Goal: Information Seeking & Learning: Learn about a topic

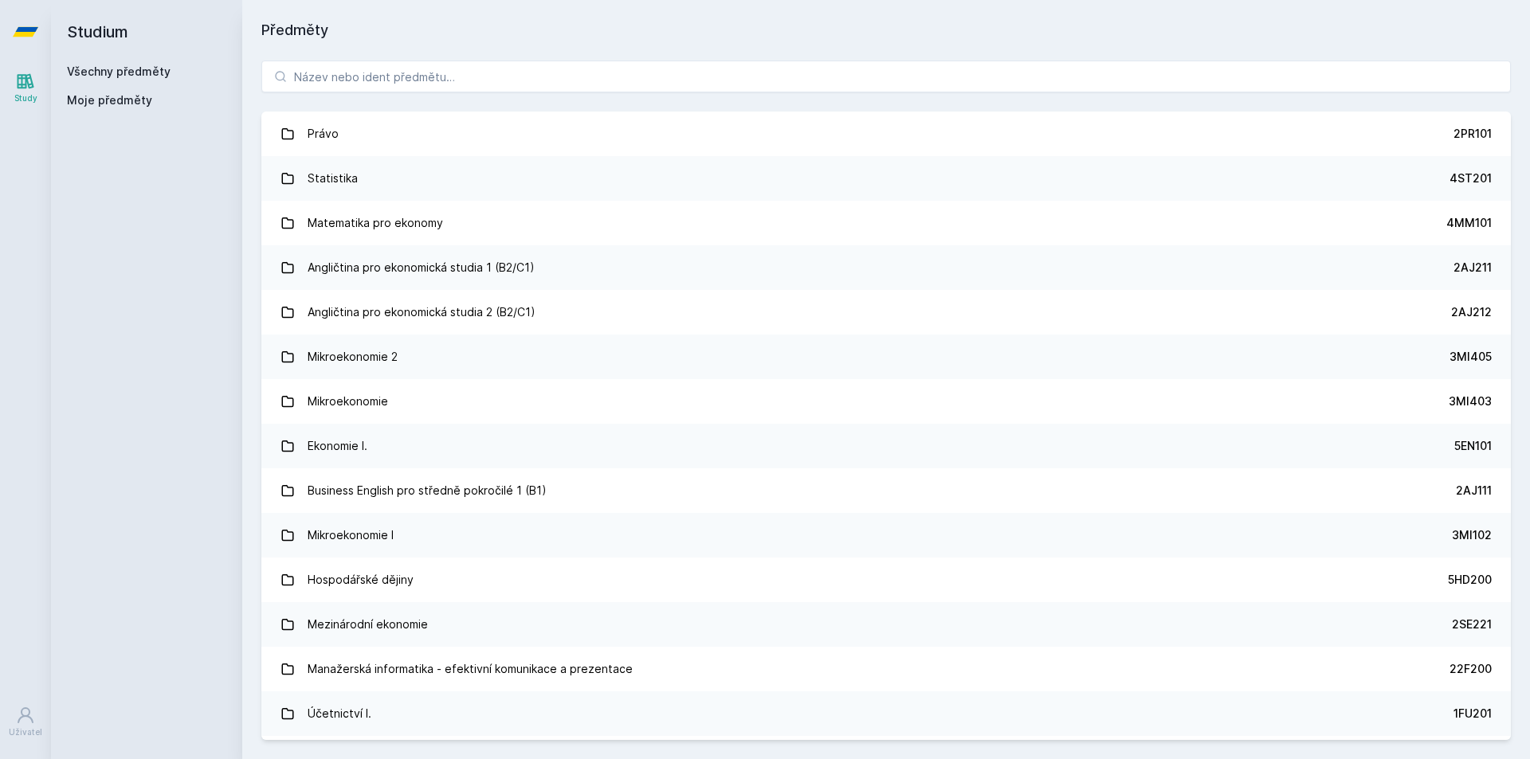
click at [123, 90] on div "Všechny předměty Moje předměty" at bounding box center [146, 89] width 159 height 51
click at [125, 65] on link "Všechny předměty" at bounding box center [119, 72] width 104 height 14
click at [123, 97] on span "Moje předměty" at bounding box center [109, 100] width 85 height 16
click at [114, 100] on span "Moje předměty" at bounding box center [109, 100] width 85 height 16
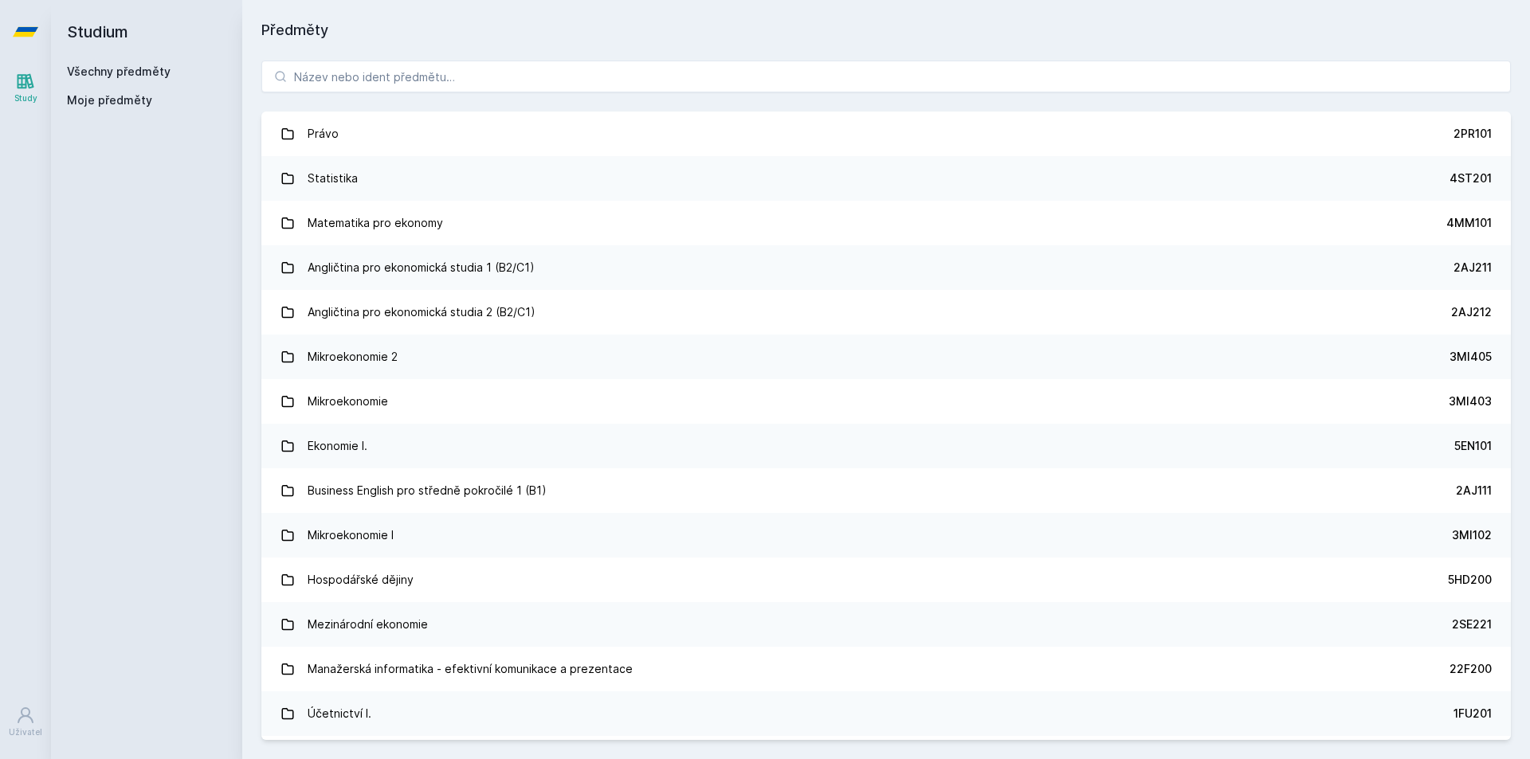
click at [99, 76] on link "Všechny předměty" at bounding box center [119, 72] width 104 height 14
click at [99, 77] on link "Všechny předměty" at bounding box center [119, 72] width 104 height 14
click at [100, 102] on span "Moje předměty" at bounding box center [109, 100] width 85 height 16
click at [100, 101] on span "Moje předměty" at bounding box center [109, 100] width 85 height 16
click at [17, 704] on link "Uživatel" at bounding box center [25, 722] width 45 height 49
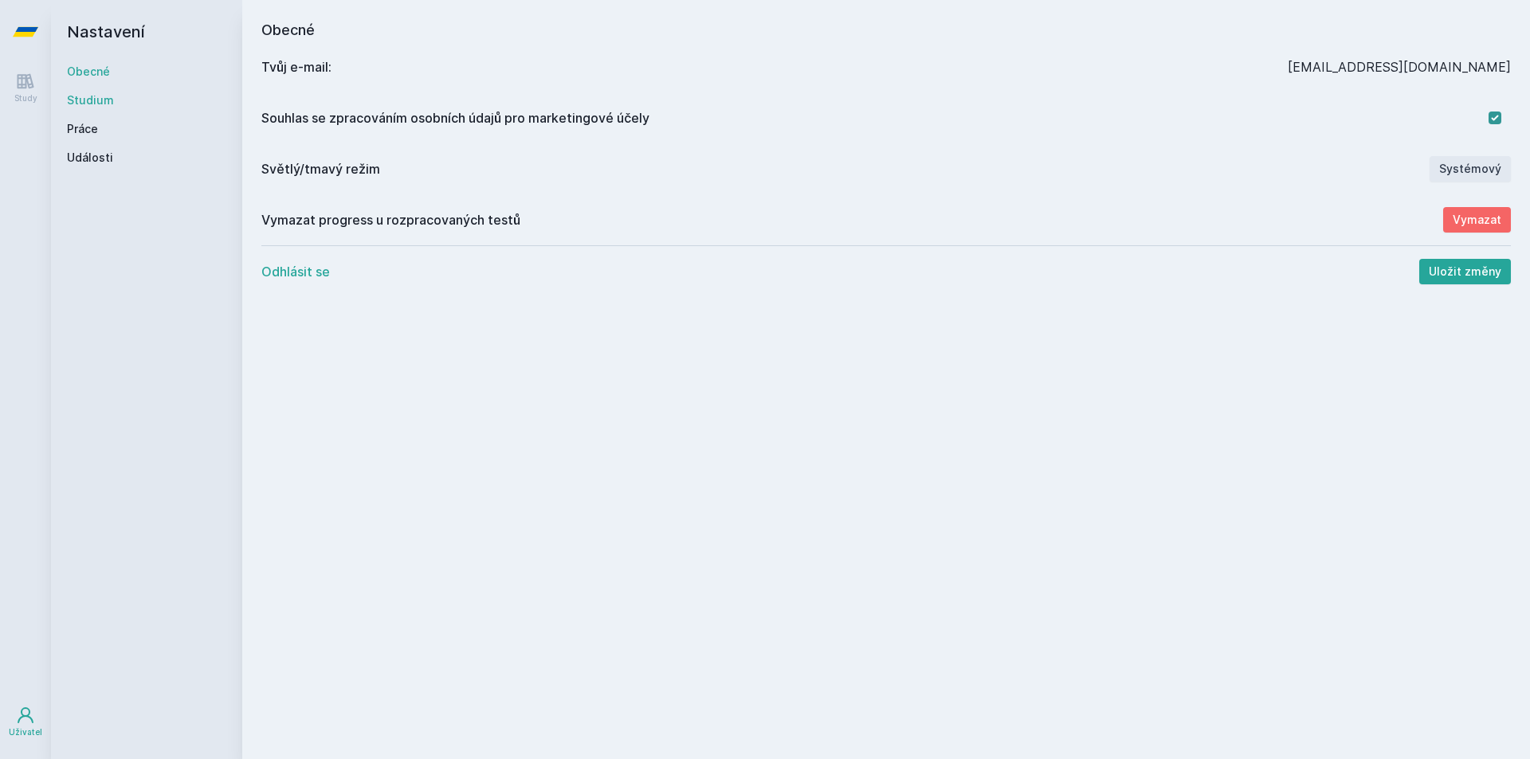
click at [98, 103] on link "Studium" at bounding box center [146, 100] width 159 height 16
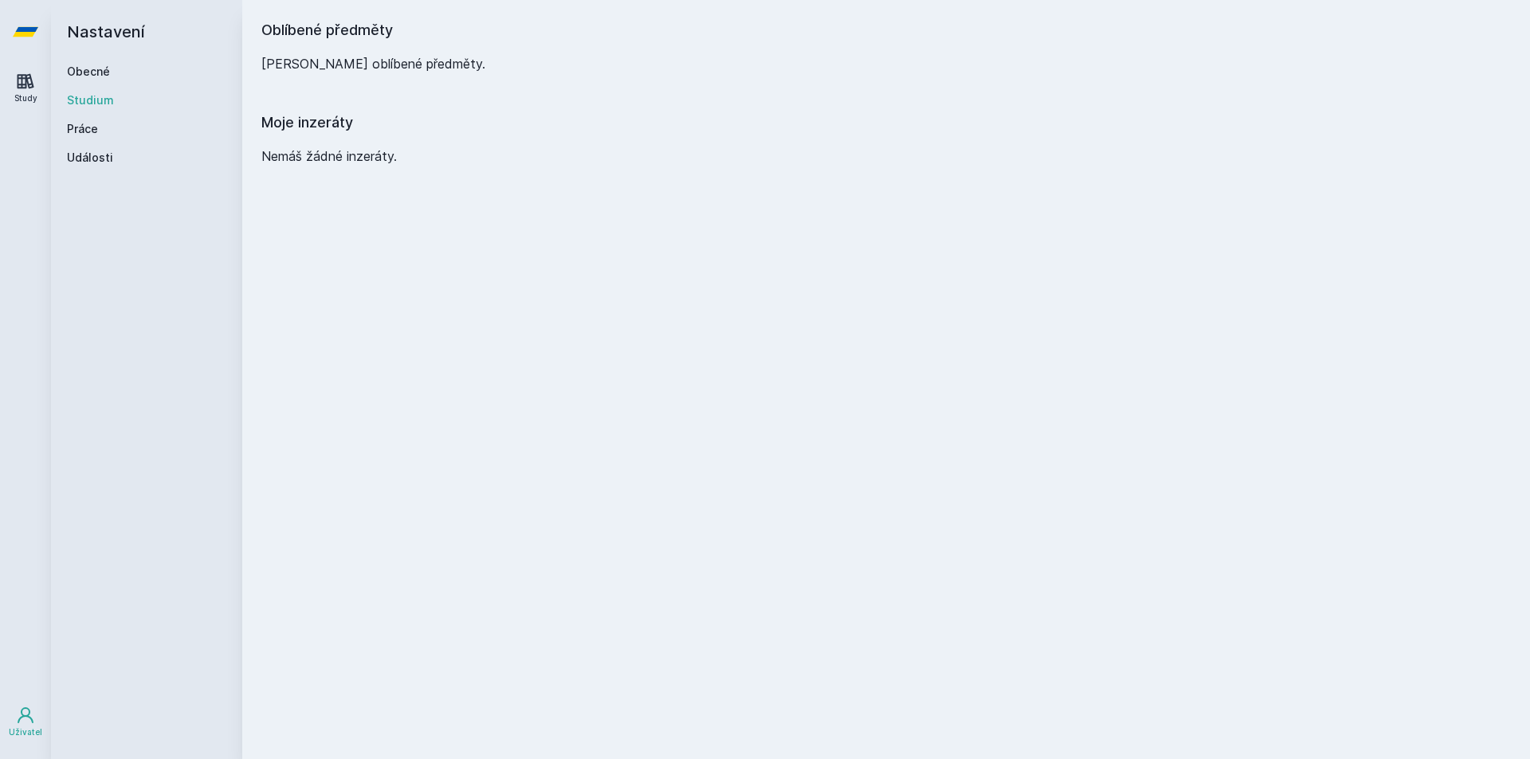
click at [29, 86] on icon at bounding box center [26, 81] width 17 height 15
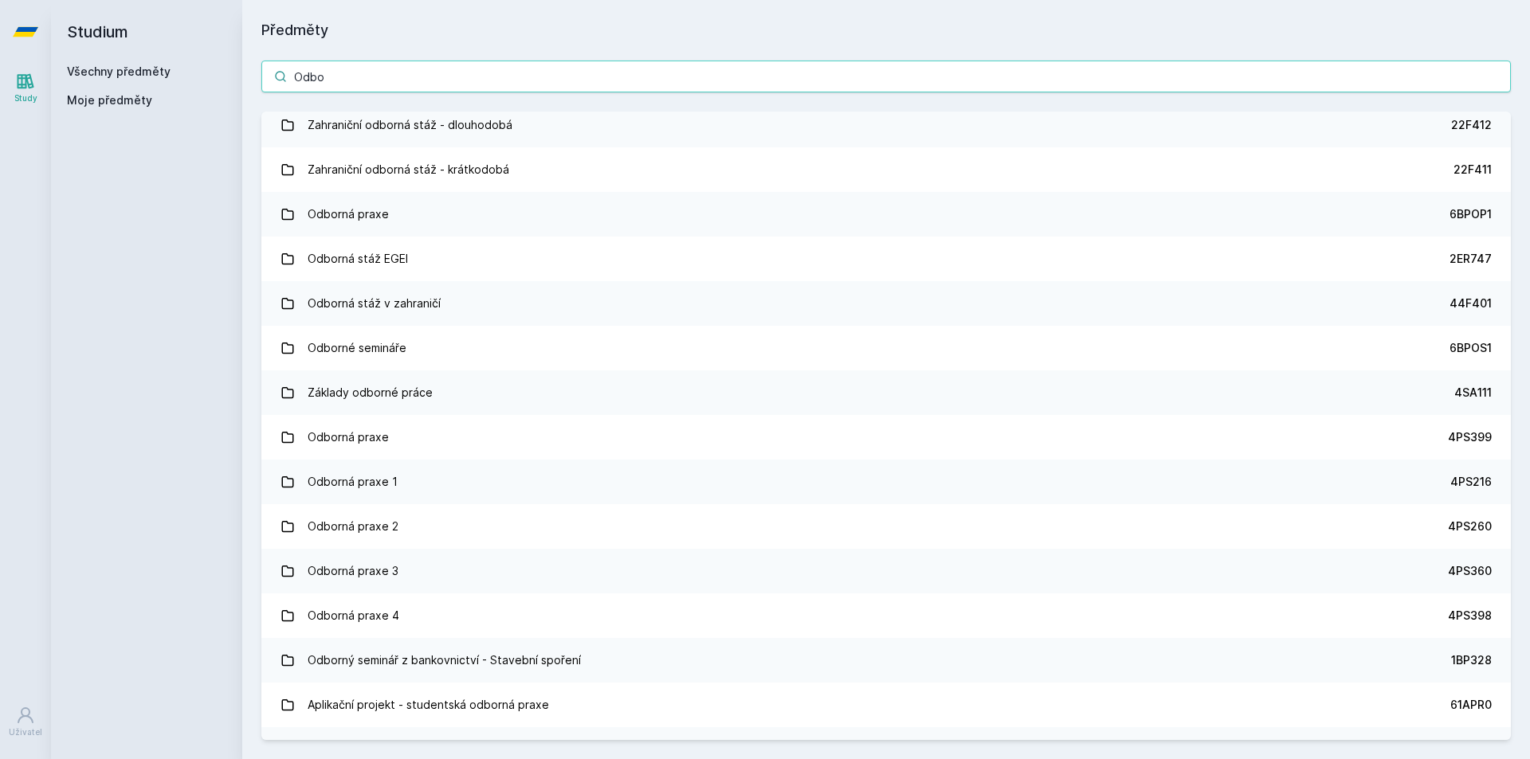
scroll to position [676, 0]
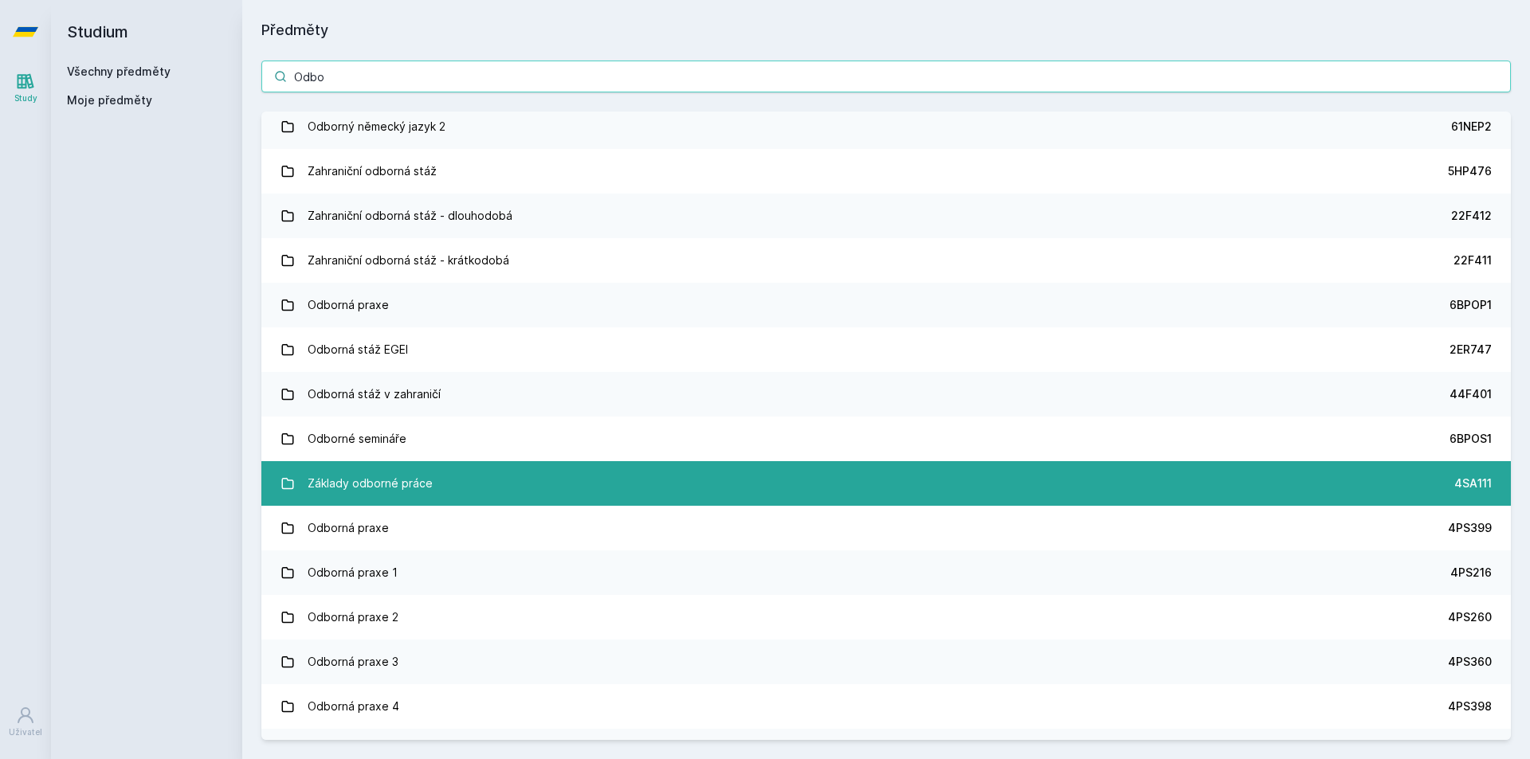
type input "Odbo"
click at [1307, 489] on link "Základy odborné práce 4SA111" at bounding box center [885, 483] width 1249 height 45
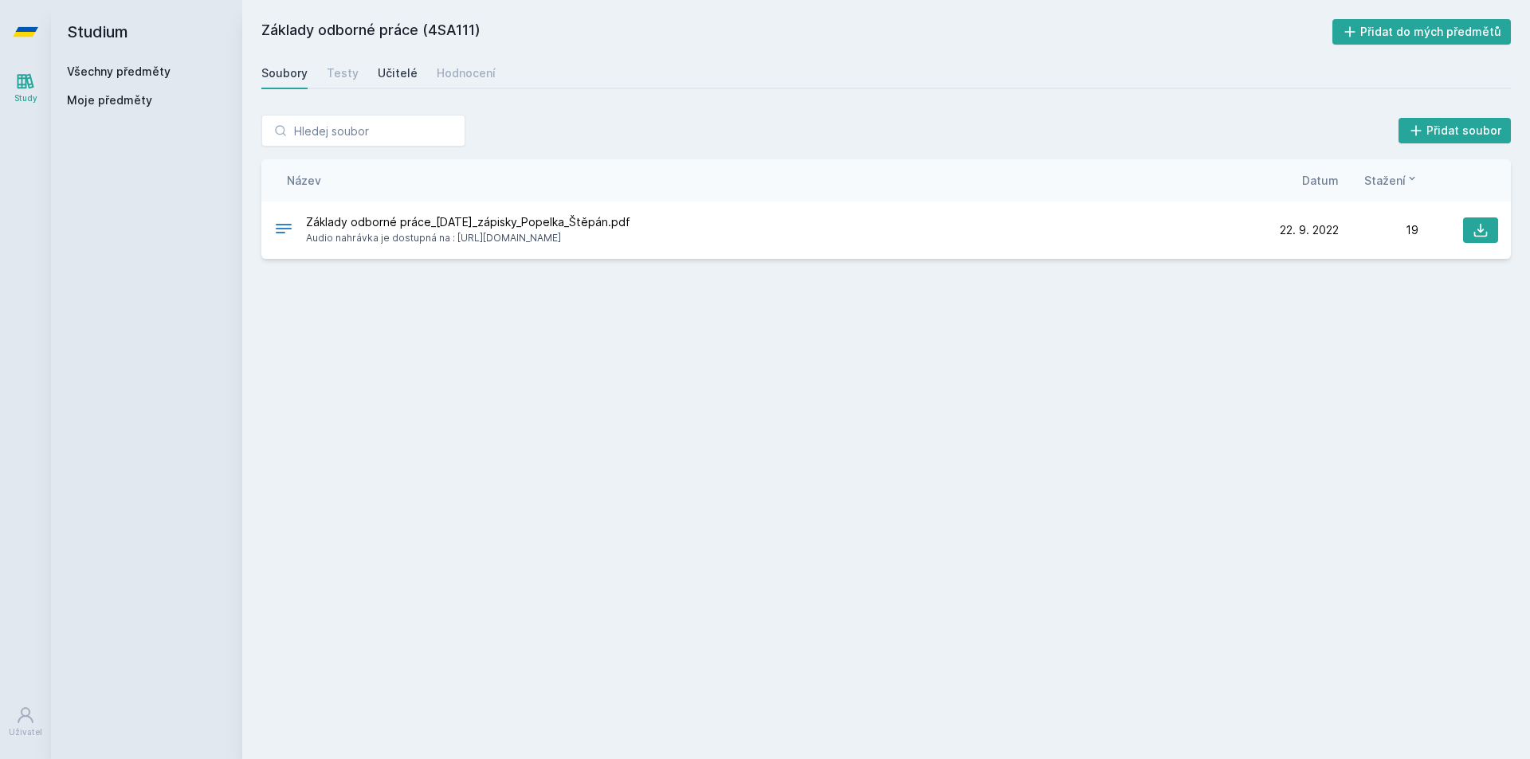
click at [401, 59] on link "Učitelé" at bounding box center [398, 73] width 40 height 32
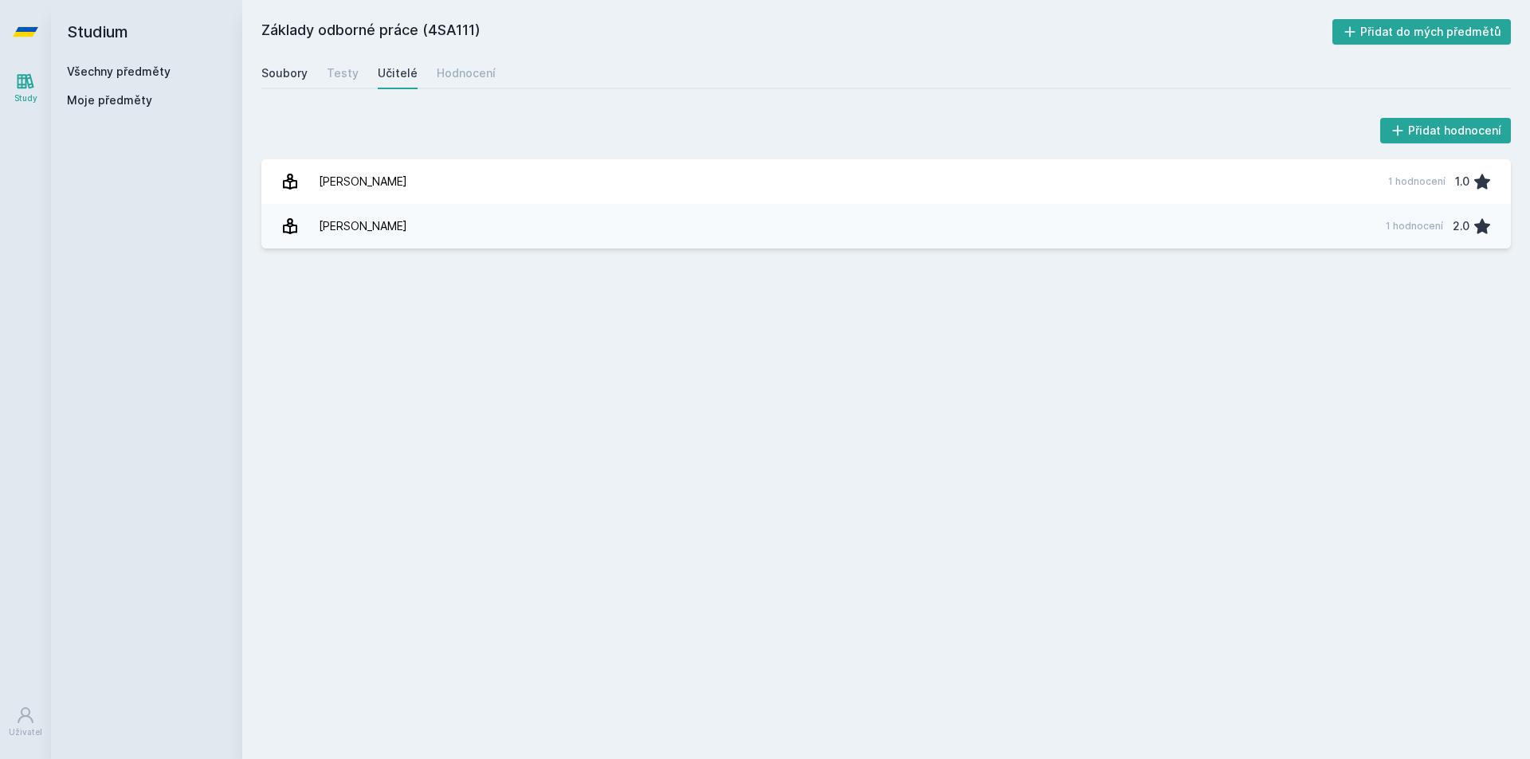
click at [284, 74] on div "Soubory" at bounding box center [284, 73] width 46 height 16
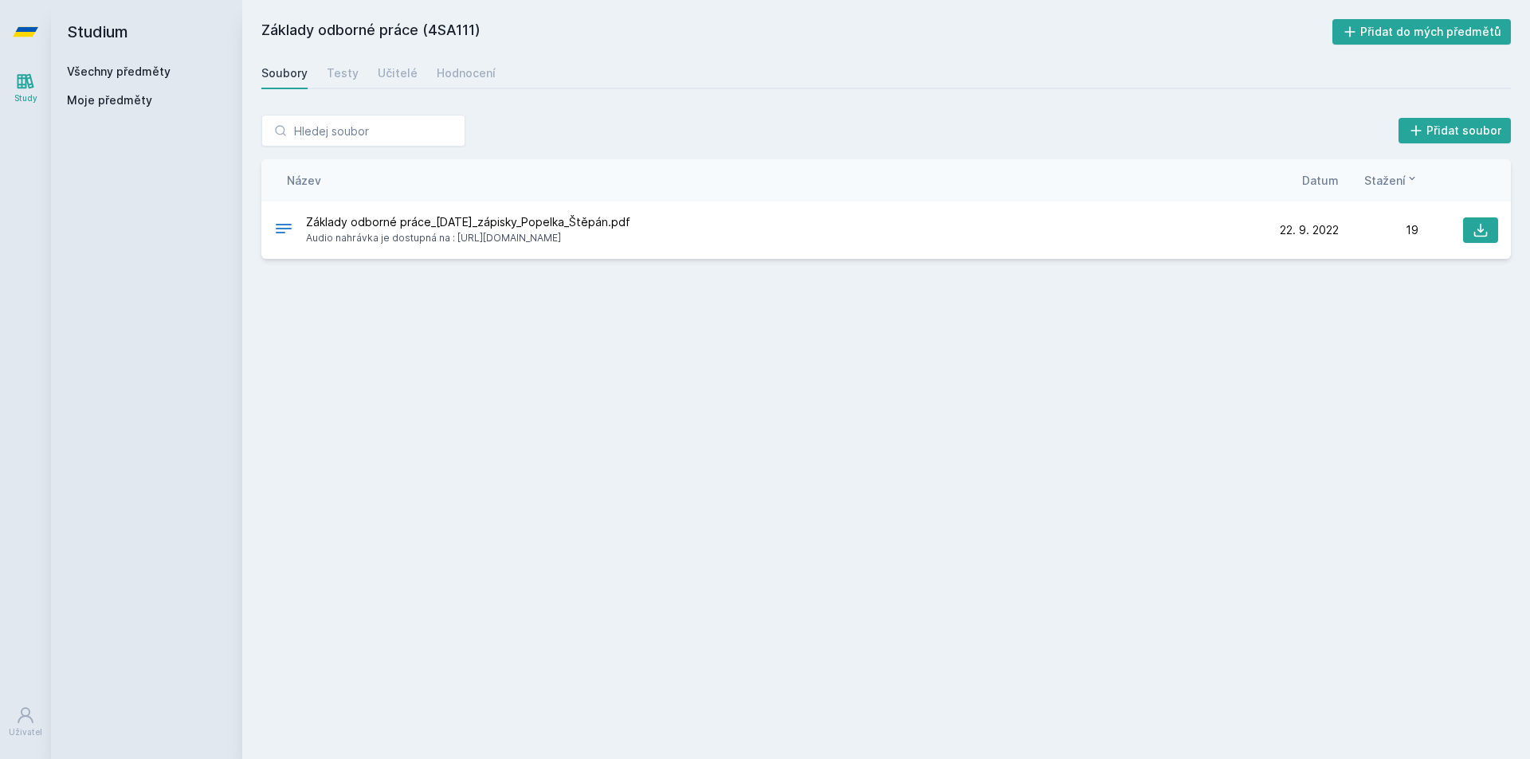
click at [26, 88] on icon at bounding box center [26, 81] width 17 height 15
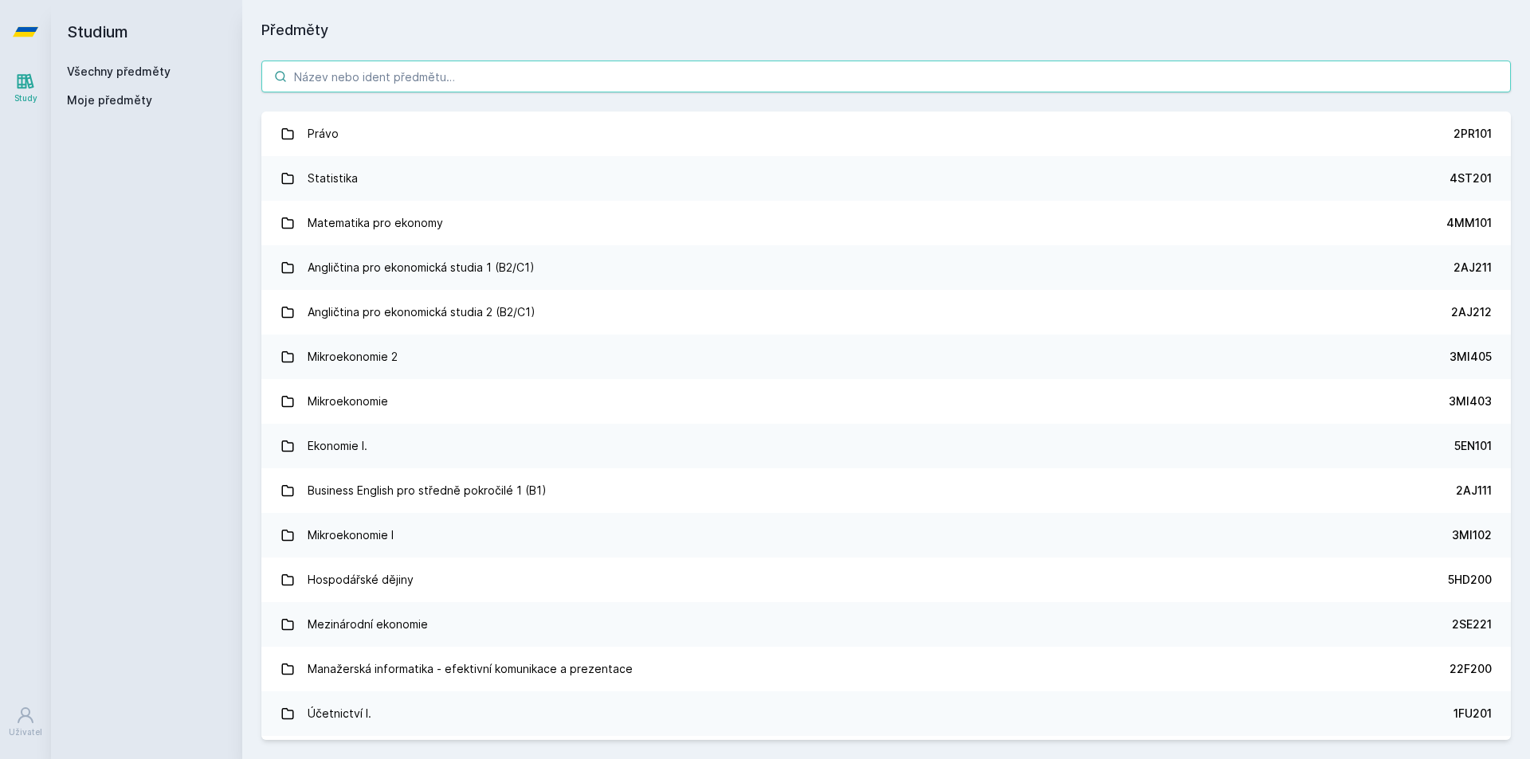
click at [385, 78] on input "search" at bounding box center [885, 77] width 1249 height 32
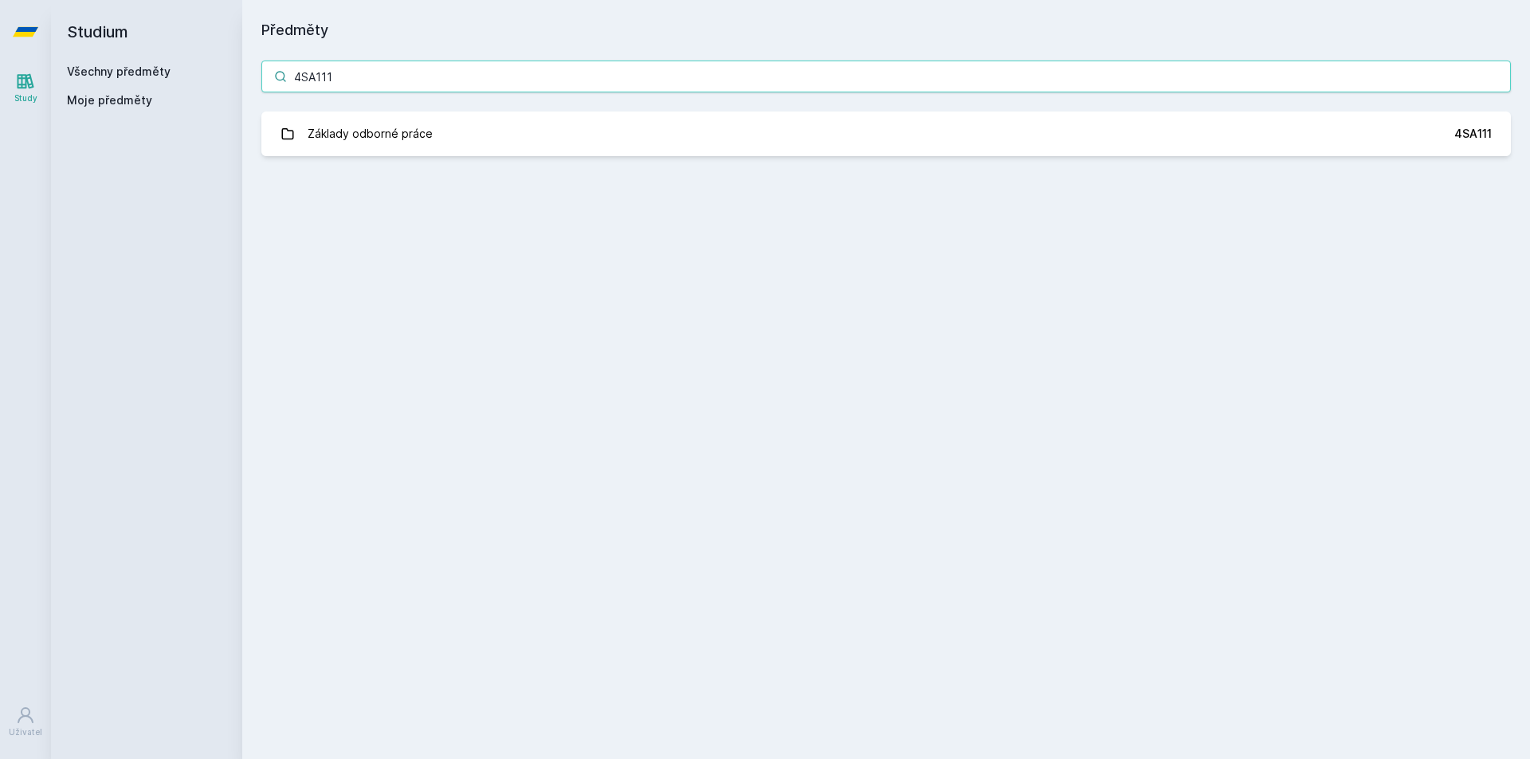
type input "4SA111"
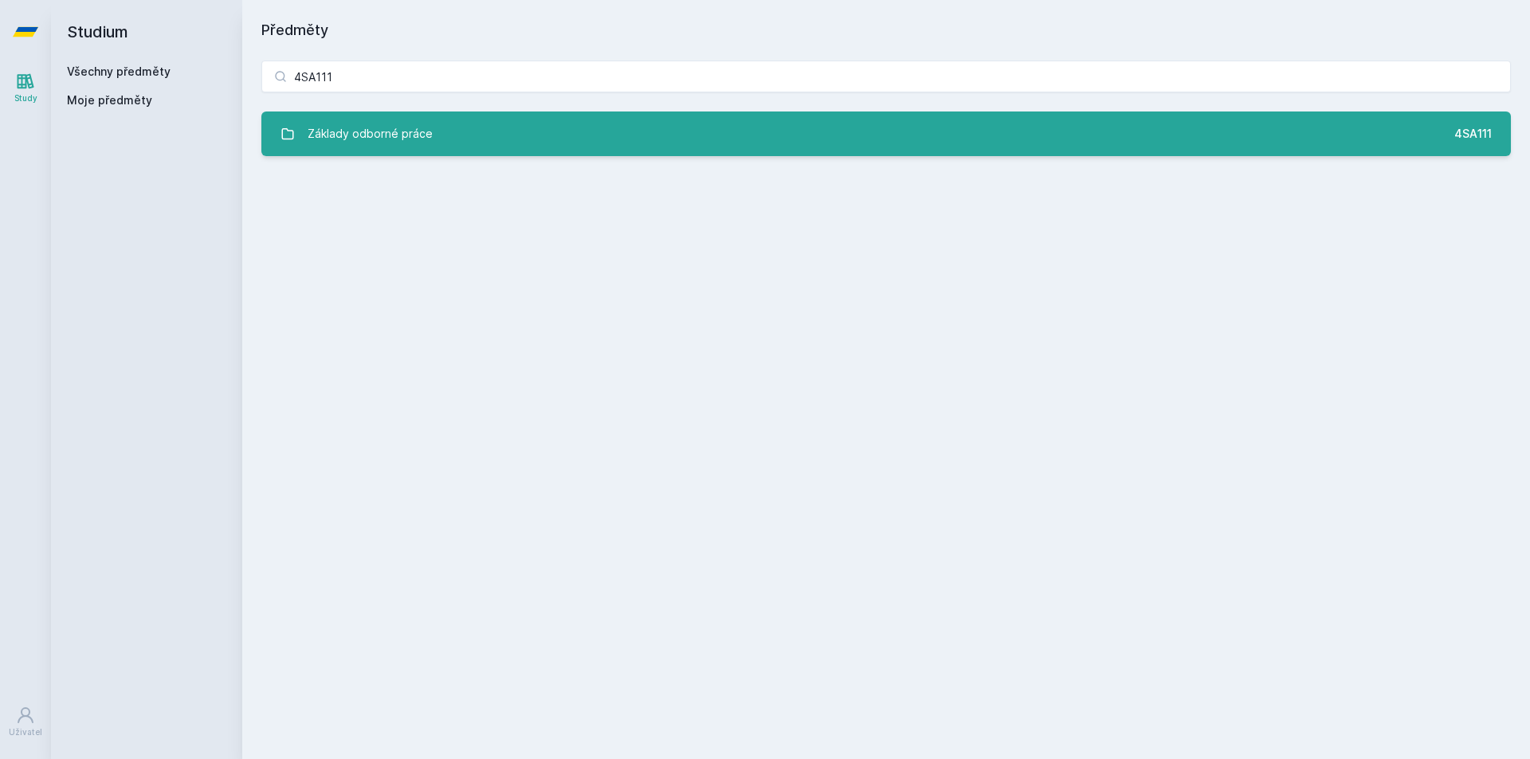
click at [1344, 138] on link "Základy odborné práce 4SA111" at bounding box center [885, 134] width 1249 height 45
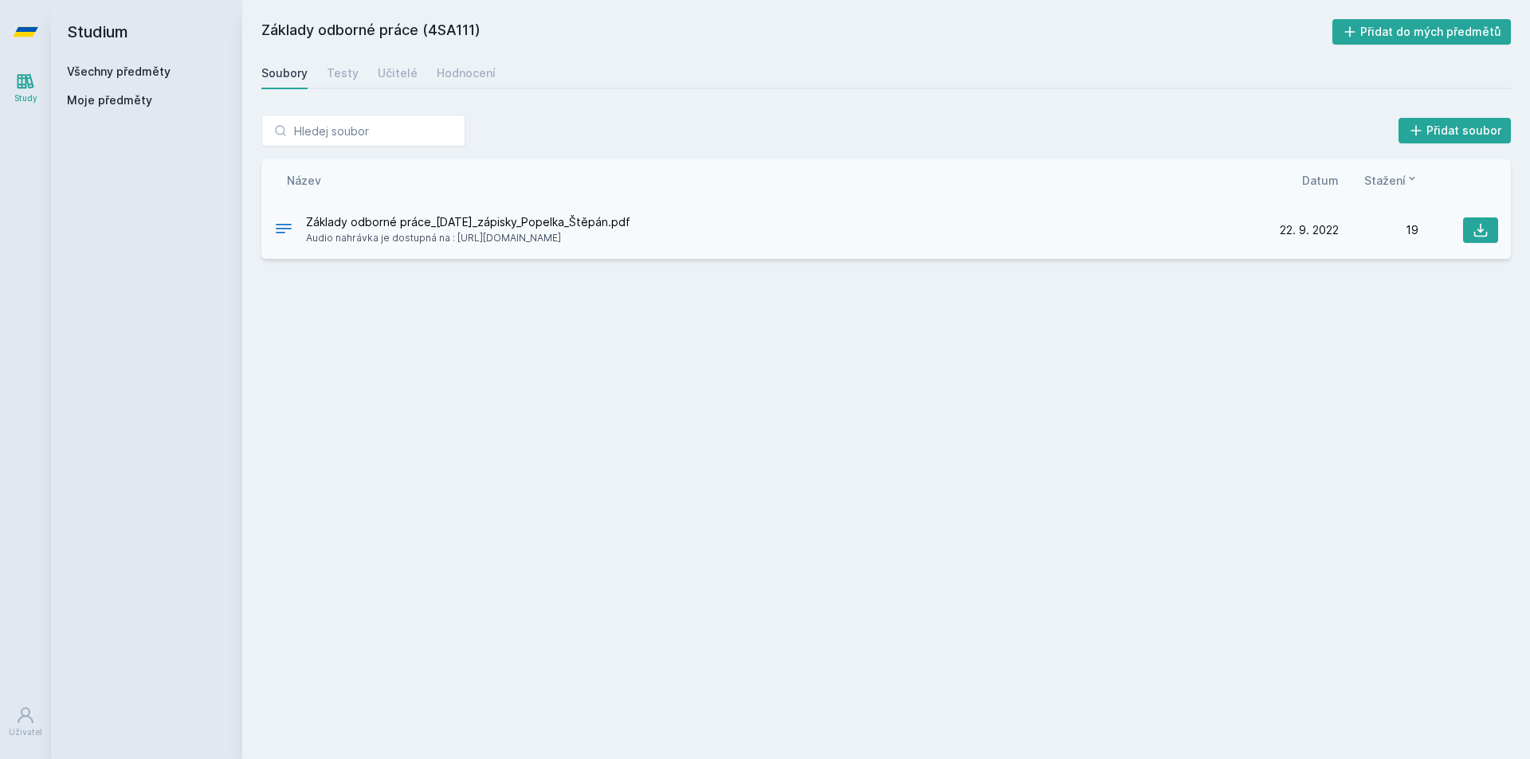
click at [567, 218] on span "Základy odborné práce_22.9.2022_zápisky_Popelka_Štěpán.pdf" at bounding box center [468, 222] width 324 height 16
click at [1482, 233] on icon at bounding box center [1480, 230] width 16 height 16
click at [116, 104] on span "Moje předměty" at bounding box center [109, 100] width 85 height 16
click at [111, 72] on link "Všechny předměty" at bounding box center [119, 72] width 104 height 14
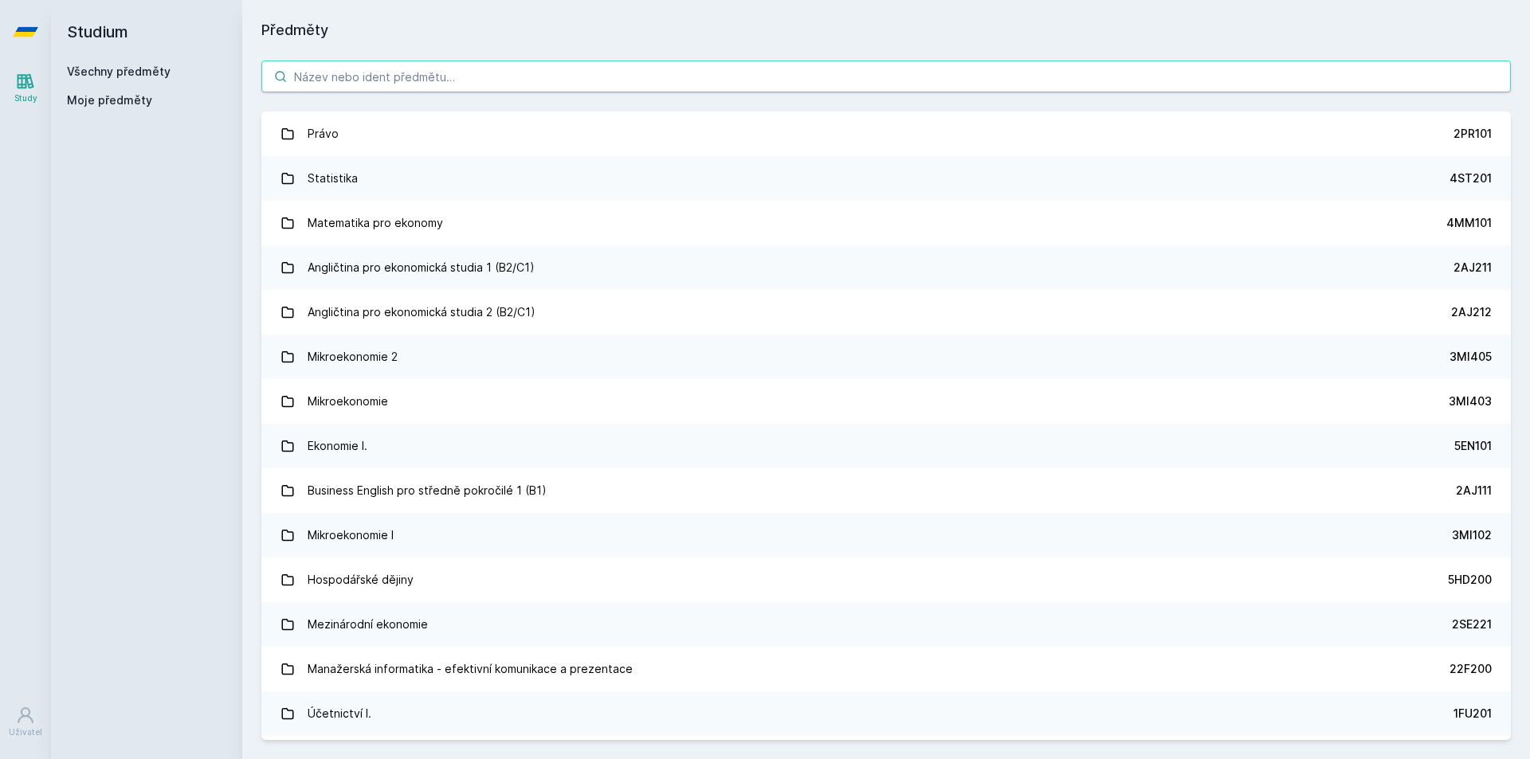
click at [356, 69] on input "search" at bounding box center [885, 77] width 1249 height 32
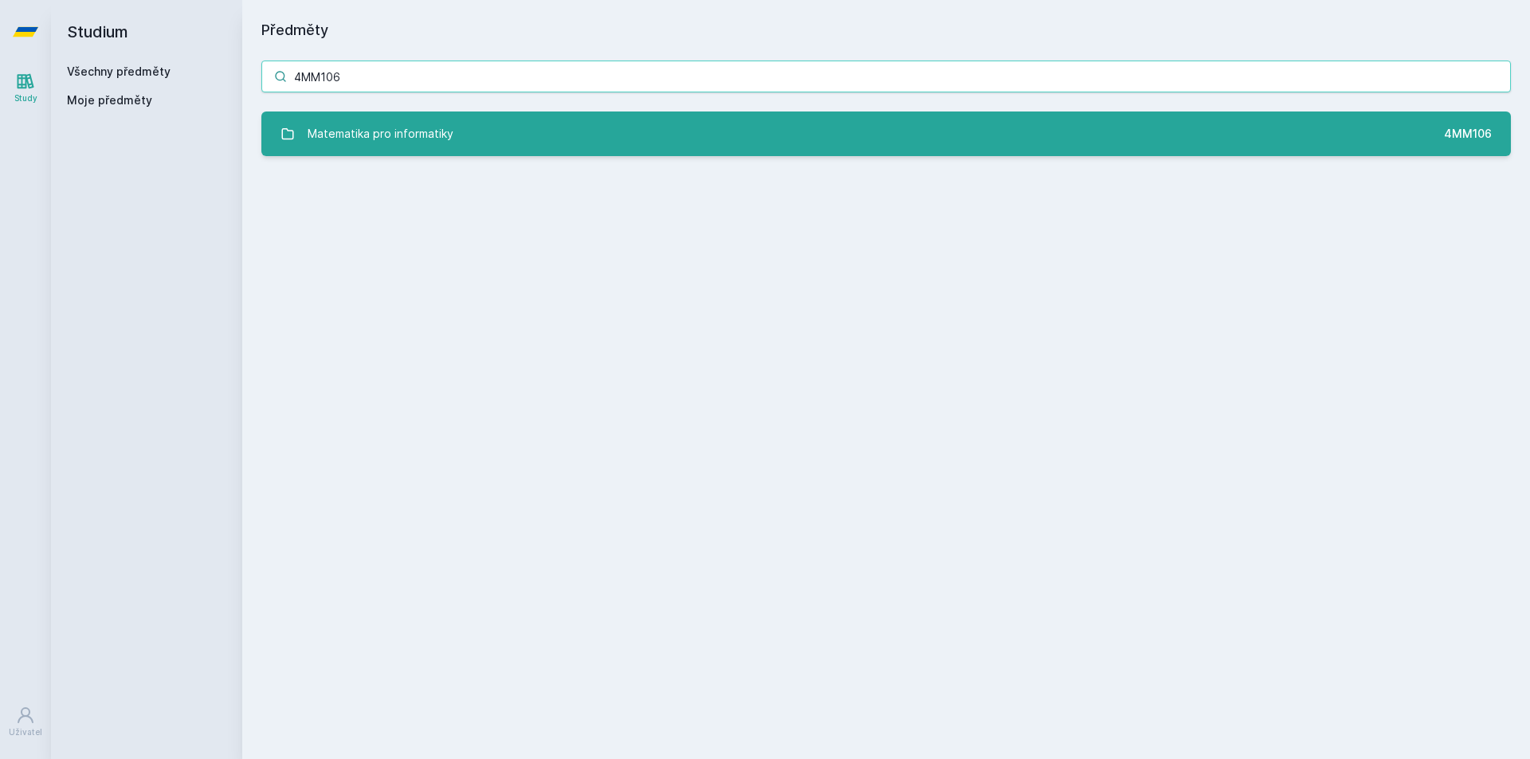
type input "4MM106"
click at [394, 139] on div "Matematika pro informatiky" at bounding box center [380, 134] width 146 height 32
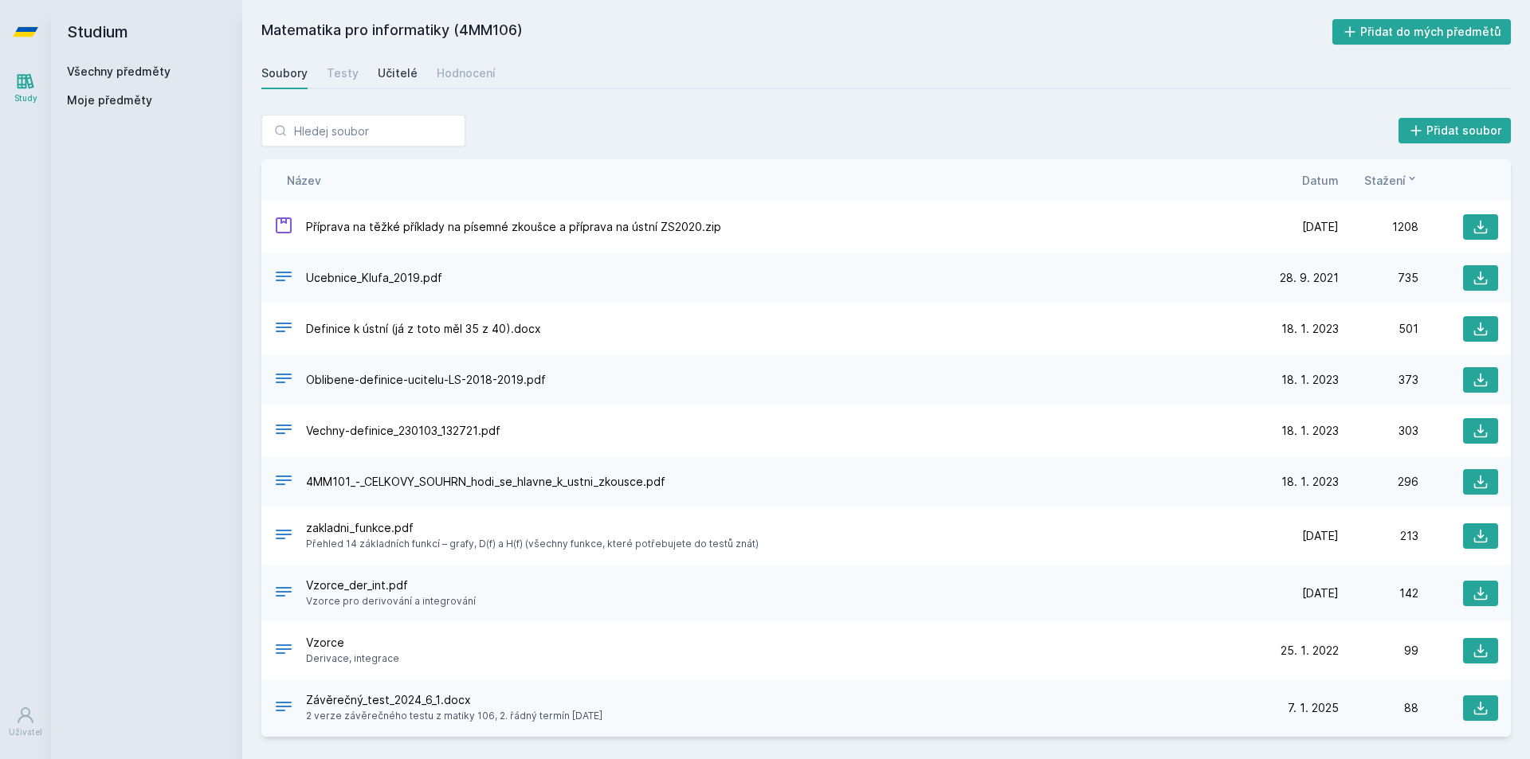
click at [399, 72] on div "Učitelé" at bounding box center [398, 73] width 40 height 16
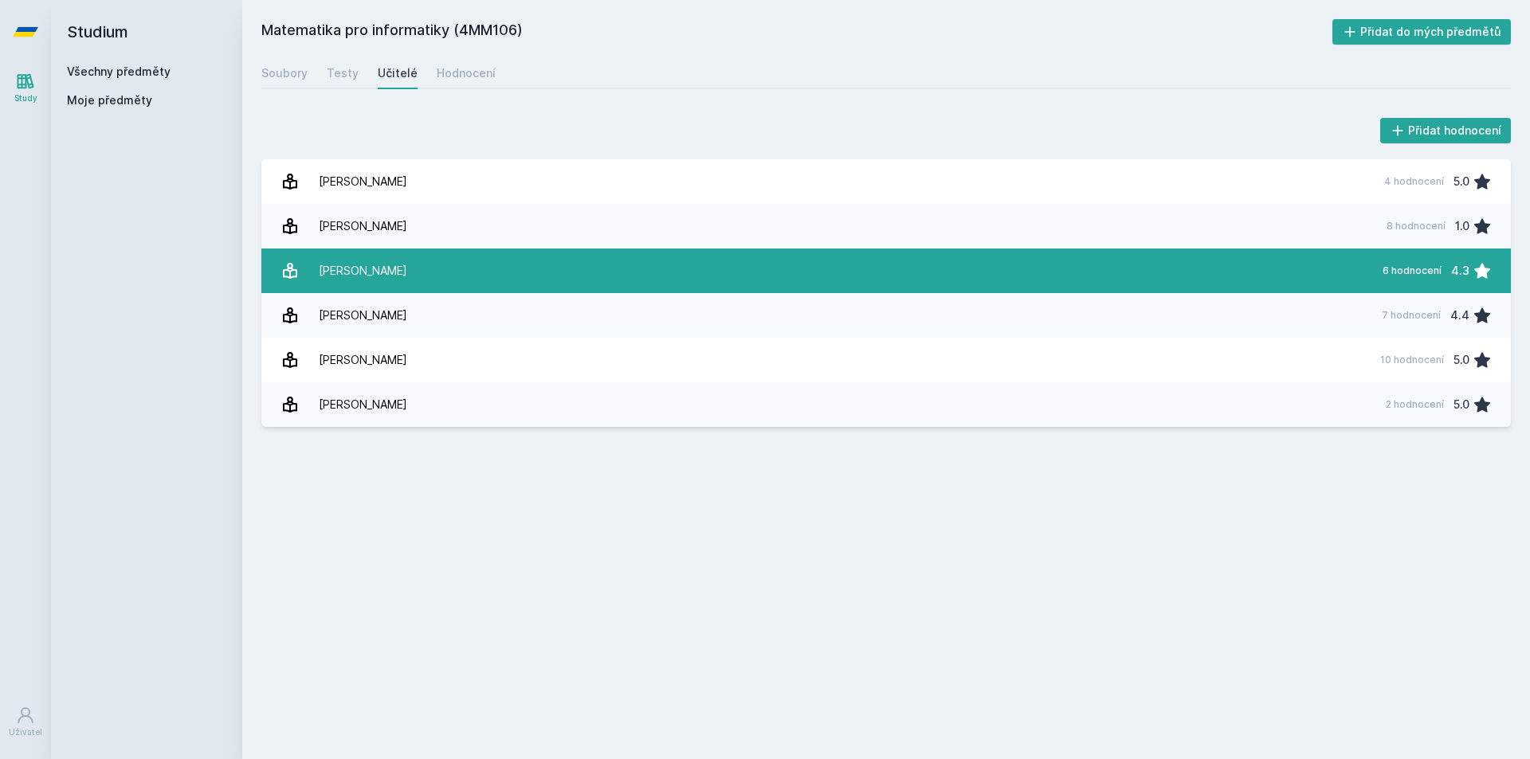
click at [354, 279] on div "Klůfa Jindřich" at bounding box center [363, 271] width 88 height 32
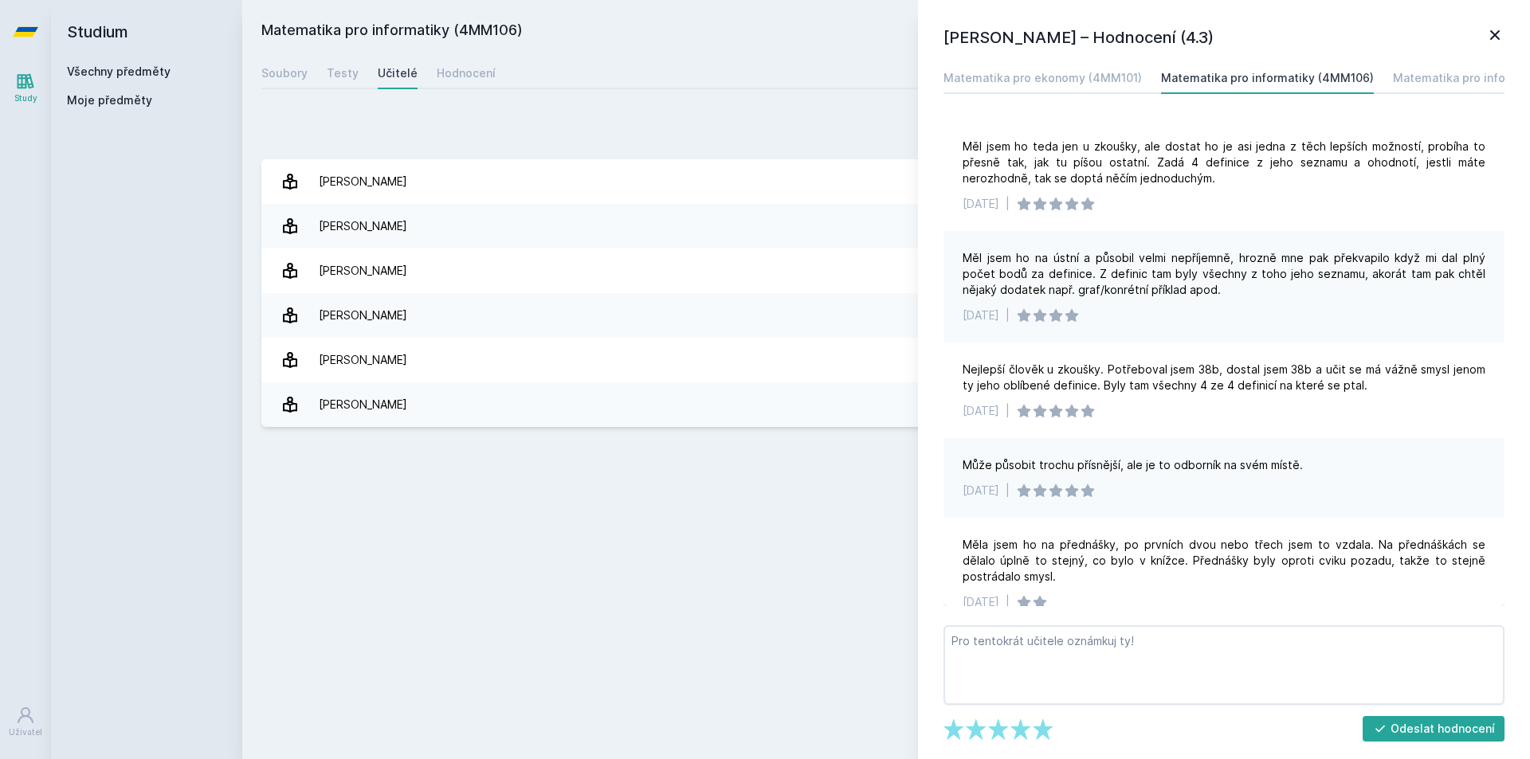
click at [597, 669] on div "Matematika pro informatiky (4MM106) Přidat do mých předmětů Soubory Testy Učite…" at bounding box center [885, 379] width 1249 height 721
click at [1496, 46] on link at bounding box center [1494, 37] width 19 height 24
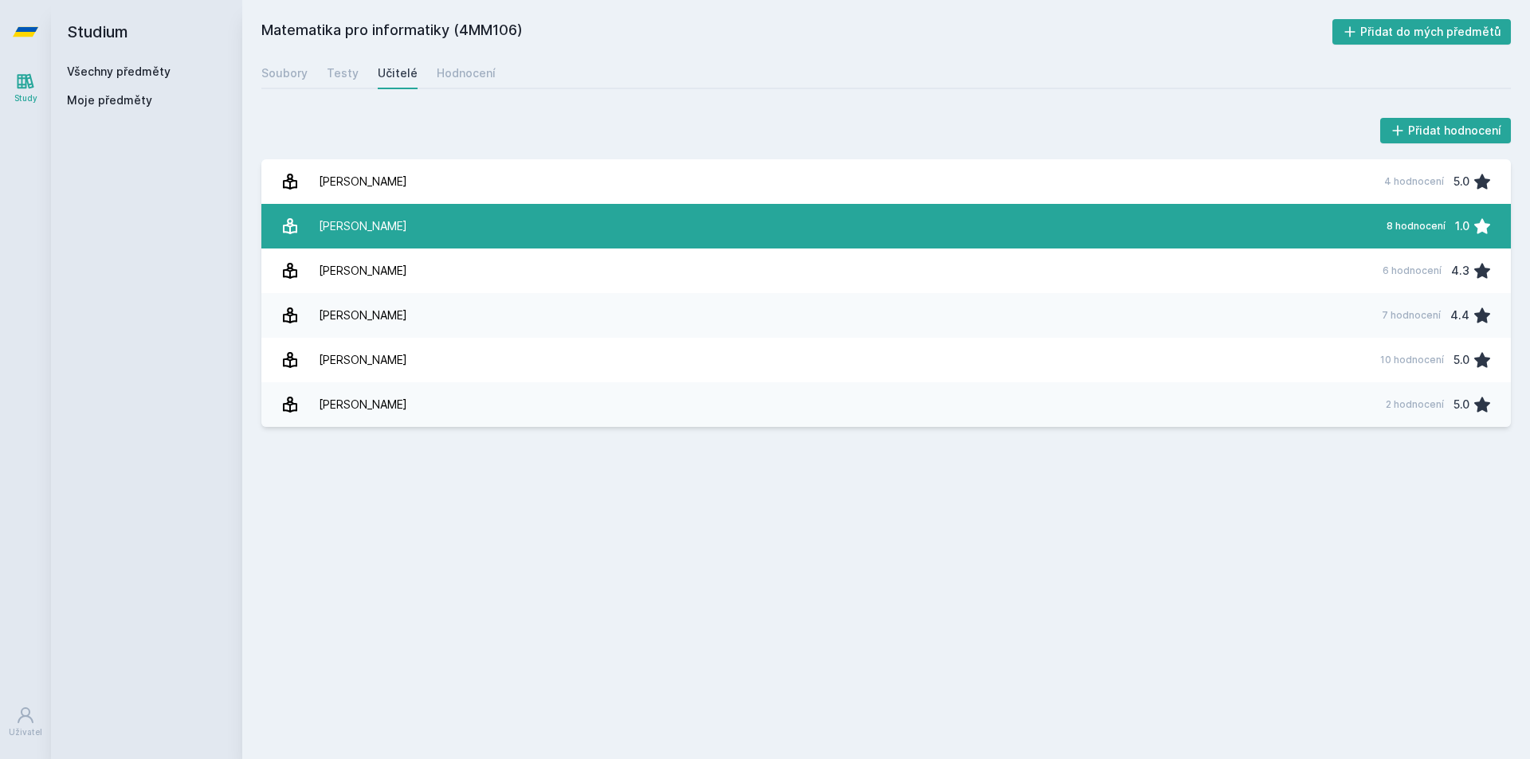
click at [1020, 241] on link "Horský Richard 8 hodnocení 1.0" at bounding box center [885, 226] width 1249 height 45
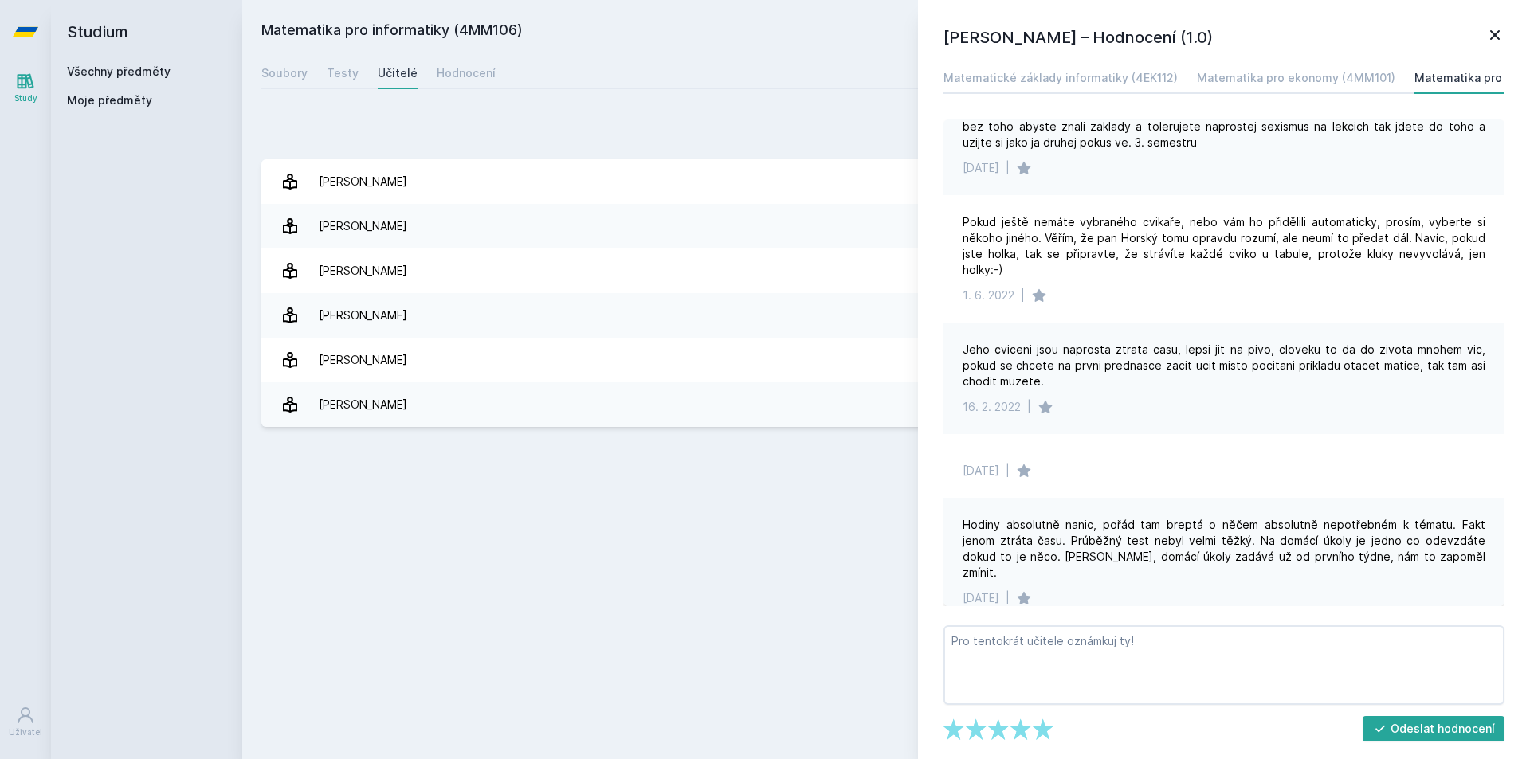
scroll to position [390, 0]
click at [1496, 35] on icon at bounding box center [1494, 34] width 19 height 19
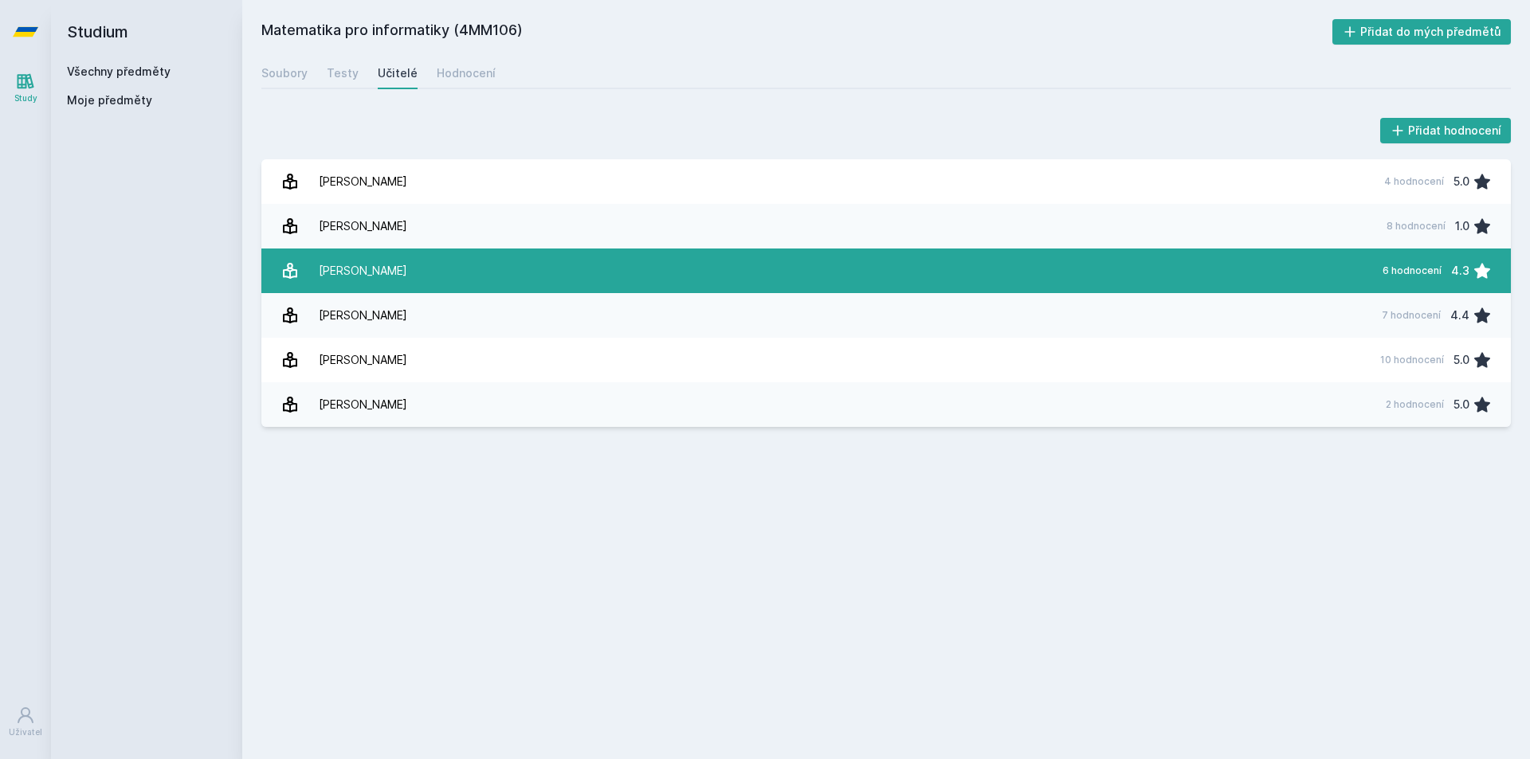
click at [782, 272] on link "Klůfa Jindřich 6 hodnocení 4.3" at bounding box center [885, 271] width 1249 height 45
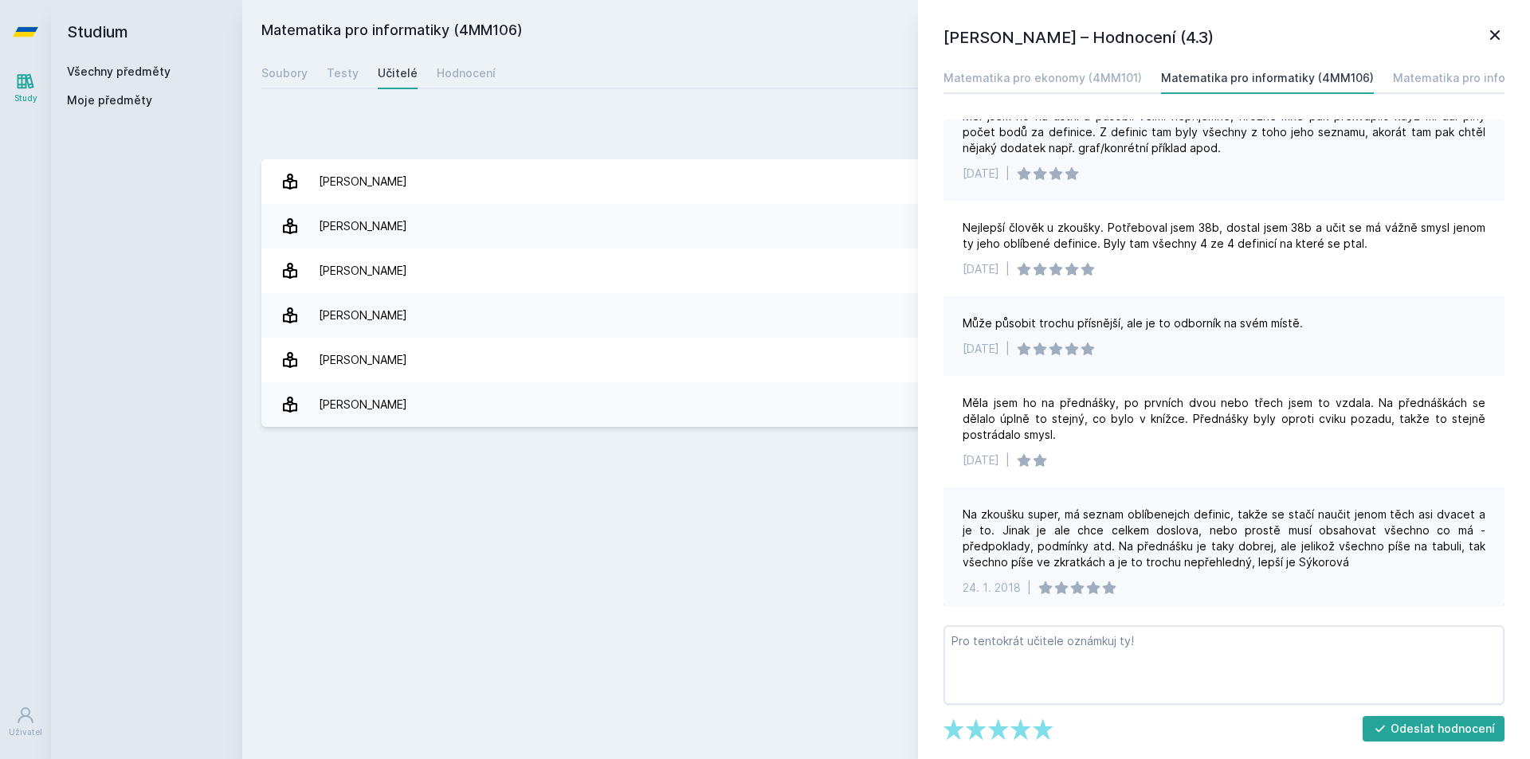
scroll to position [151, 0]
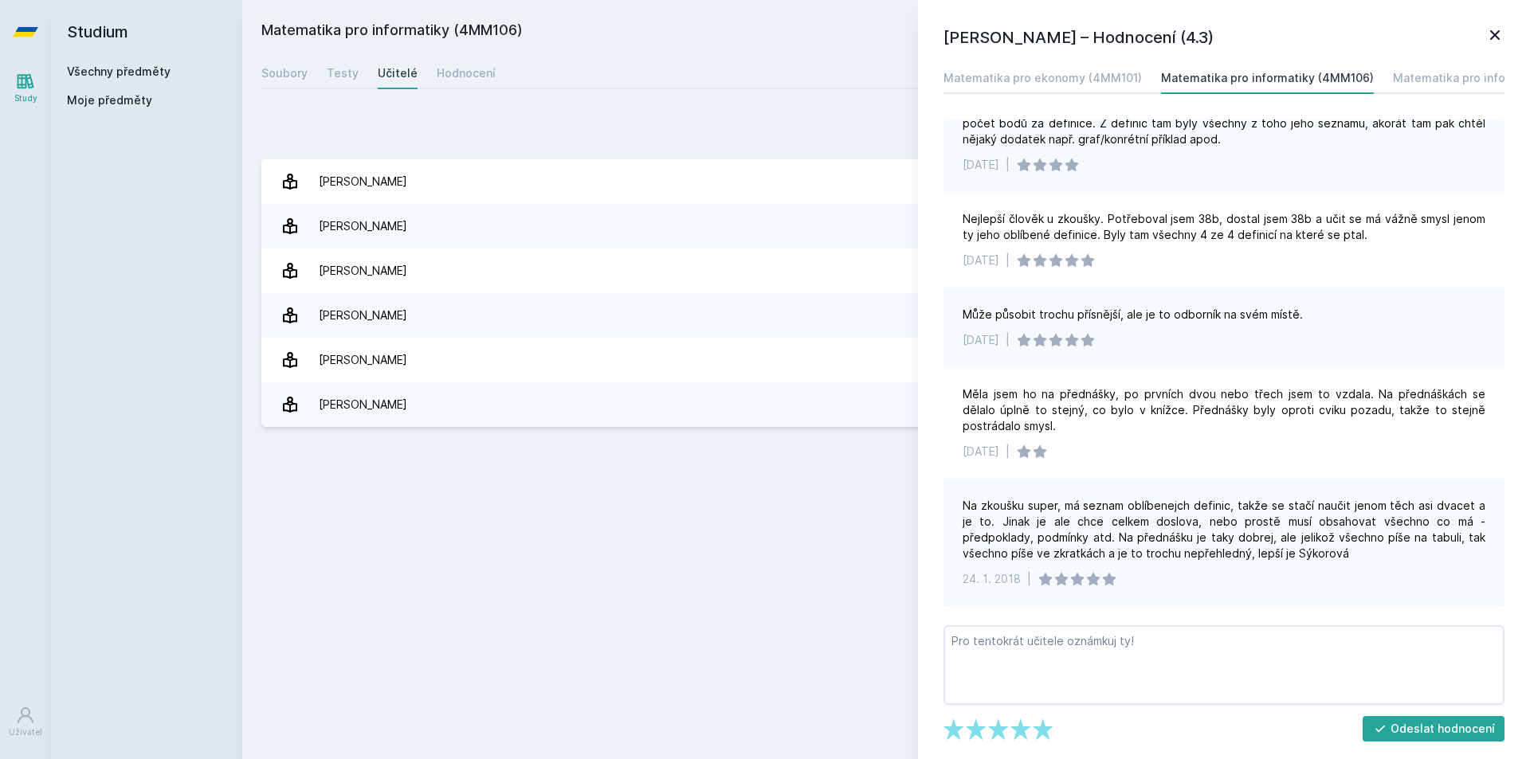
click at [654, 491] on div "Matematika pro informatiky (4MM106) Přidat do mých předmětů Soubory Testy Učite…" at bounding box center [885, 379] width 1249 height 721
click at [346, 71] on div "Testy" at bounding box center [343, 73] width 32 height 16
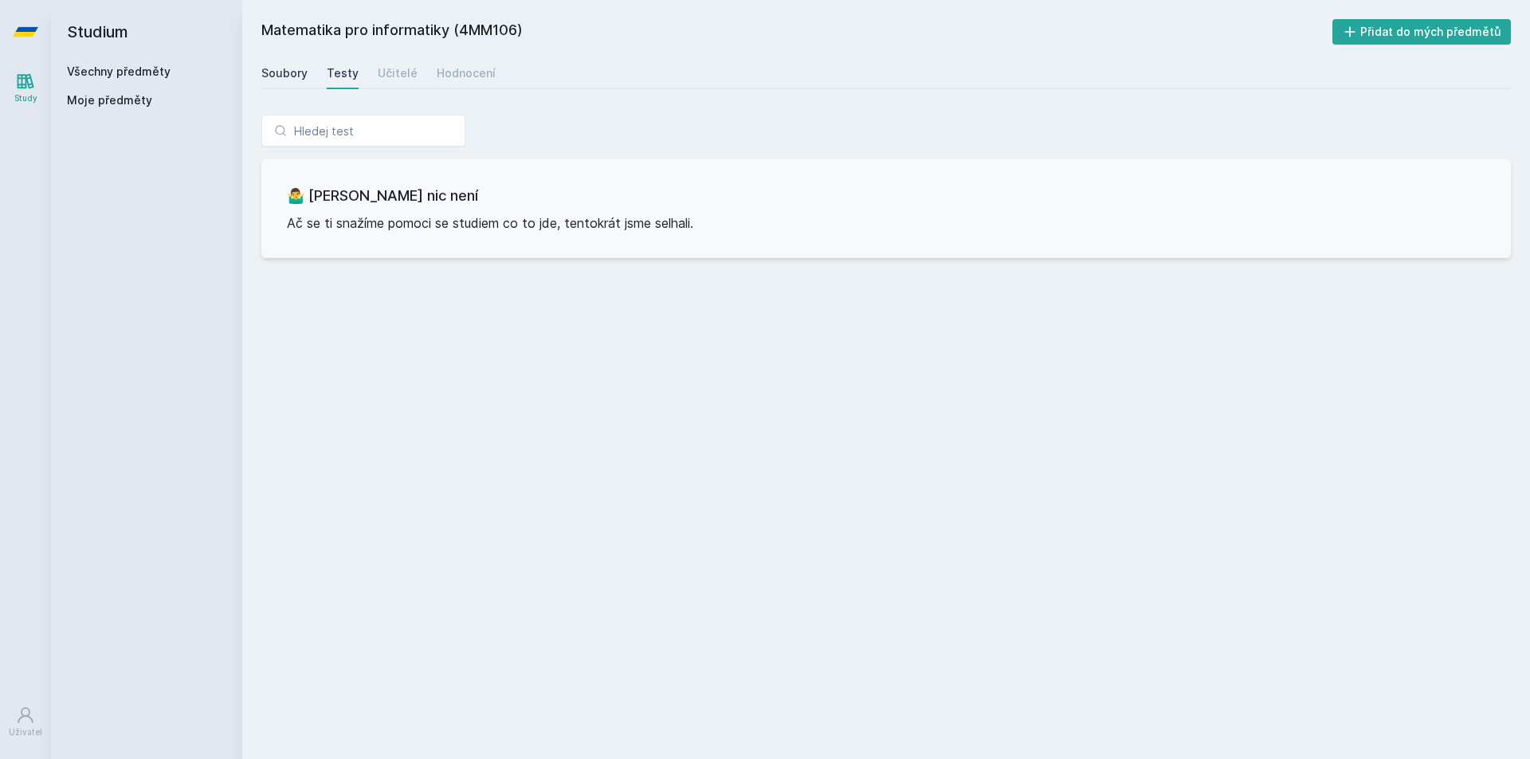
click at [295, 77] on div "Soubory" at bounding box center [284, 73] width 46 height 16
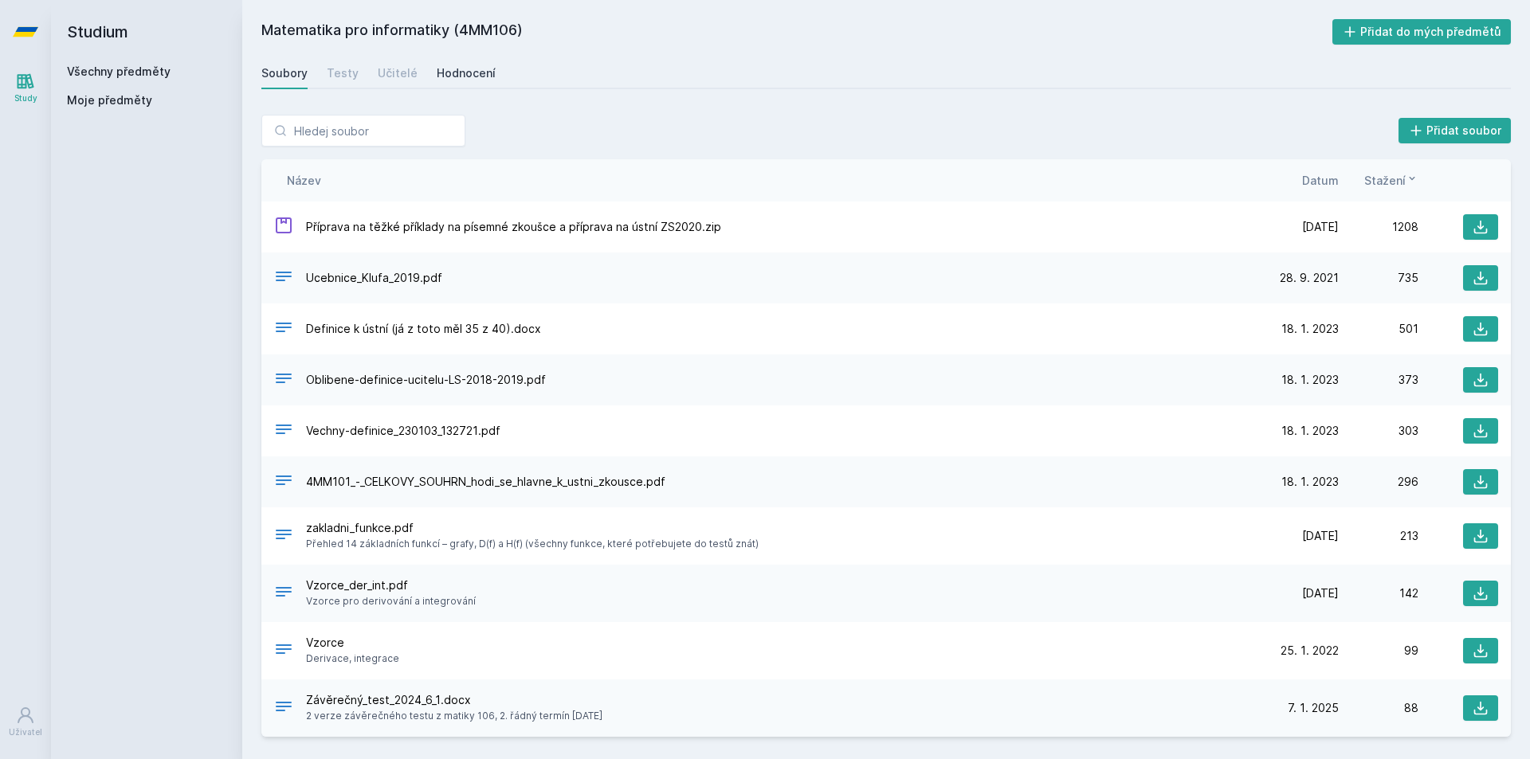
click at [475, 77] on div "Hodnocení" at bounding box center [466, 73] width 59 height 16
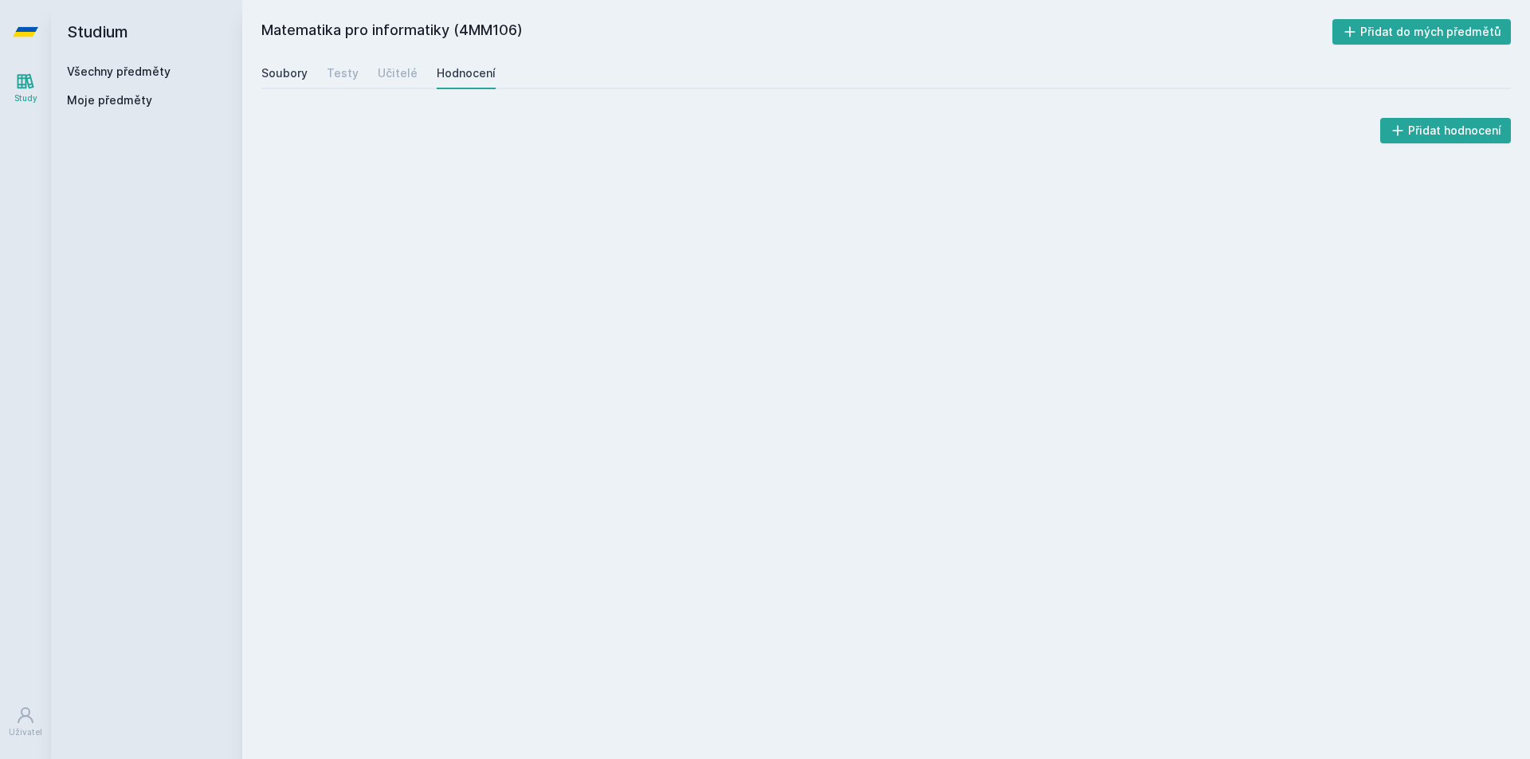
click at [276, 80] on div "Soubory" at bounding box center [284, 73] width 46 height 16
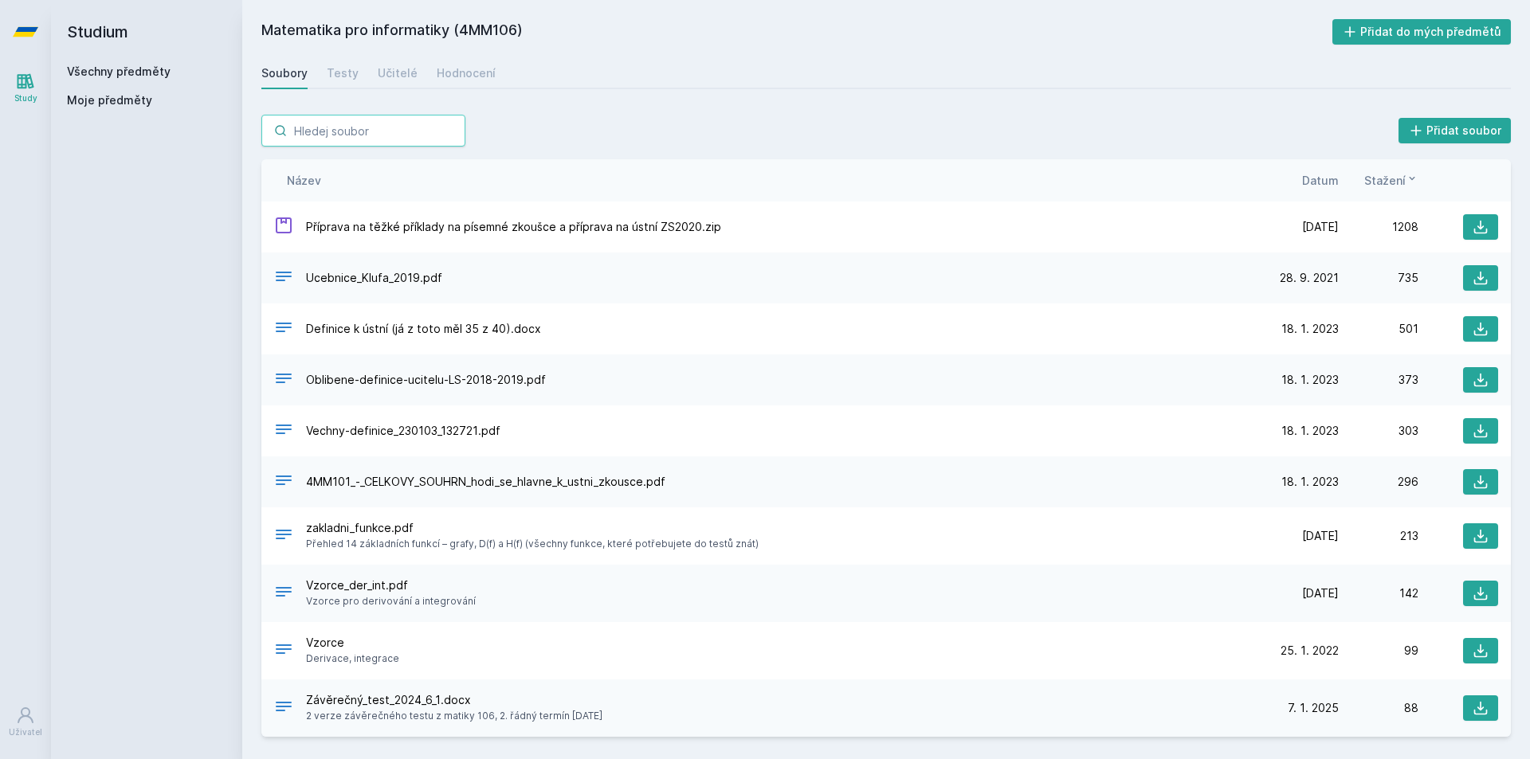
click at [330, 134] on input "search" at bounding box center [363, 131] width 204 height 32
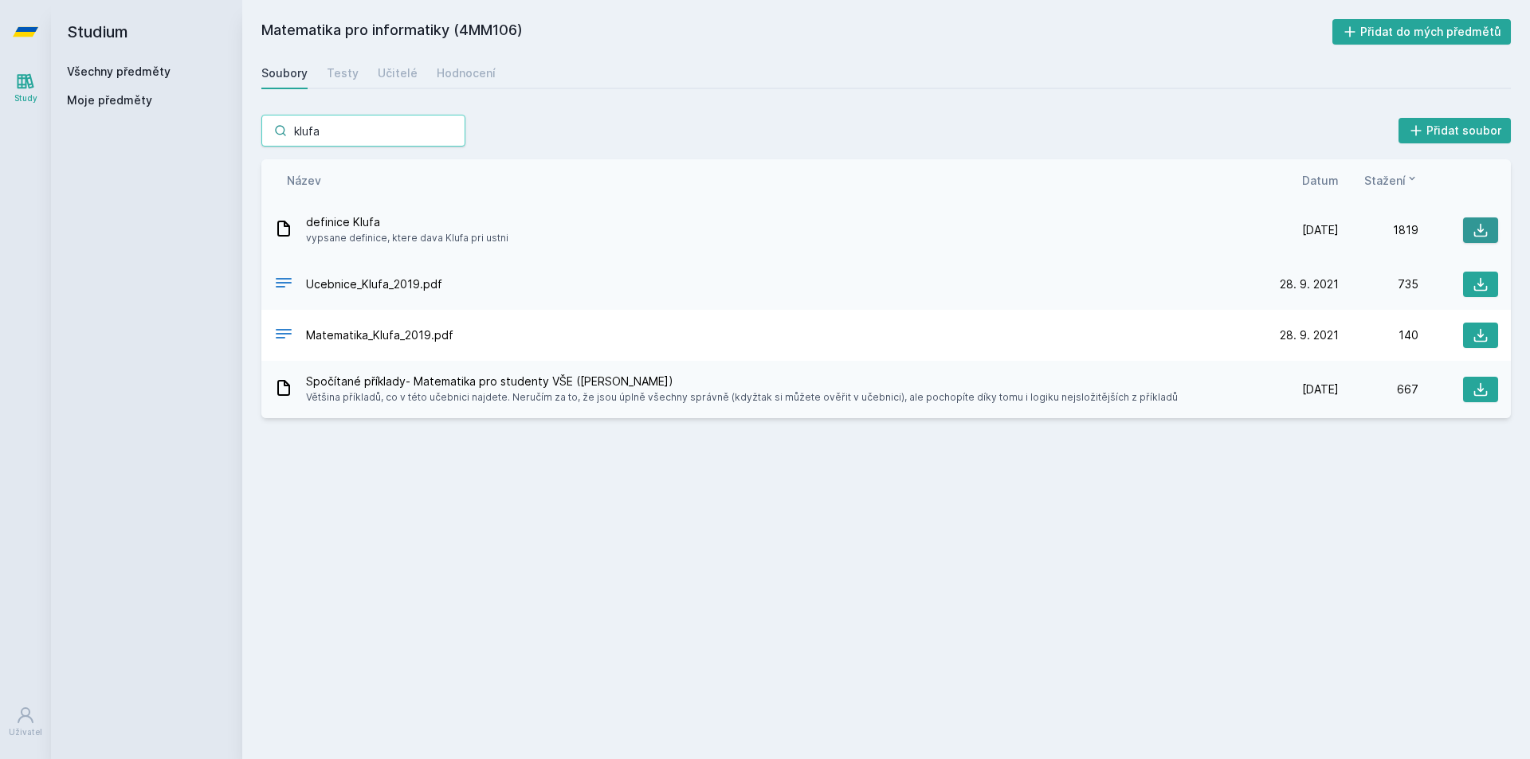
type input "klufa"
click at [1484, 228] on icon at bounding box center [1480, 230] width 16 height 16
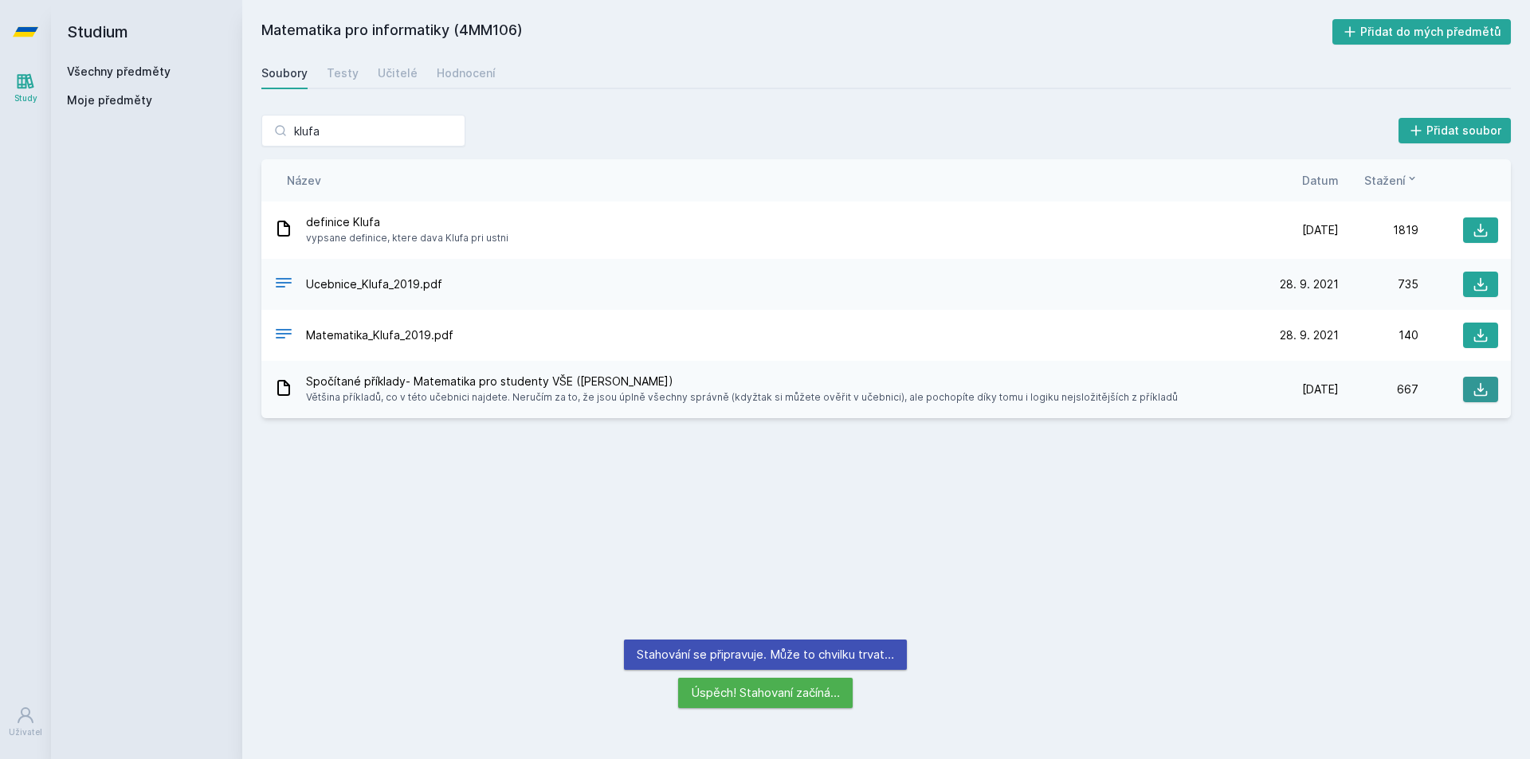
click at [1483, 390] on icon at bounding box center [1480, 390] width 16 height 16
